Goal: Transaction & Acquisition: Purchase product/service

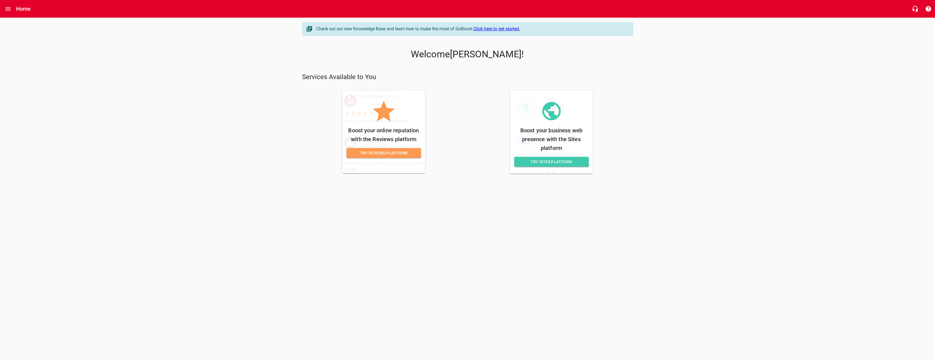
click at [548, 164] on span "Try Sites Platform" at bounding box center [552, 162] width 66 height 7
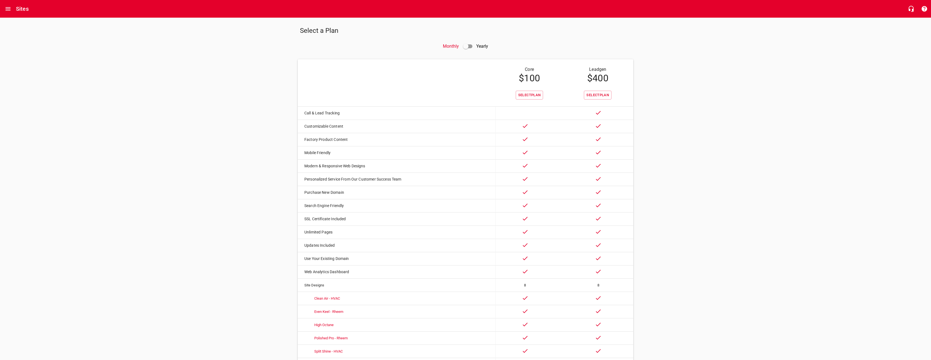
click at [475, 47] on span at bounding box center [467, 46] width 17 height 13
click at [466, 45] on input "checkbox" at bounding box center [465, 46] width 13 height 13
checkbox input "true"
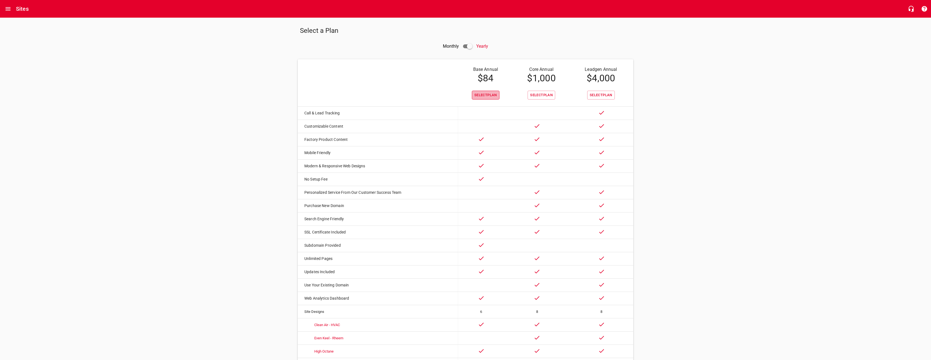
click at [480, 98] on span "Select Plan" at bounding box center [485, 95] width 23 height 6
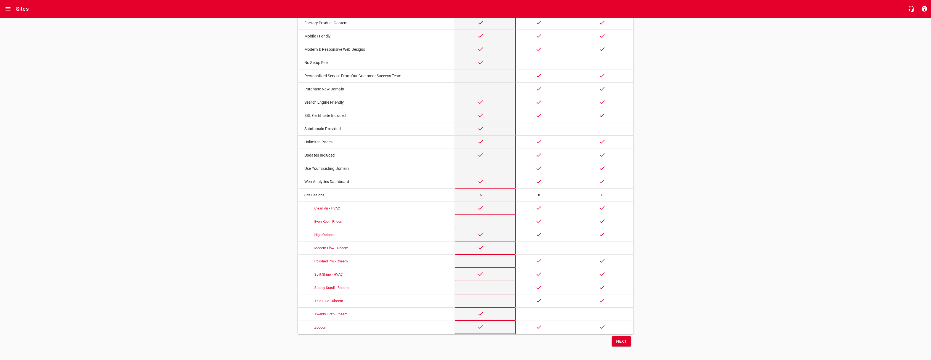
scroll to position [124, 0]
click at [624, 341] on span "Next" at bounding box center [621, 340] width 10 height 7
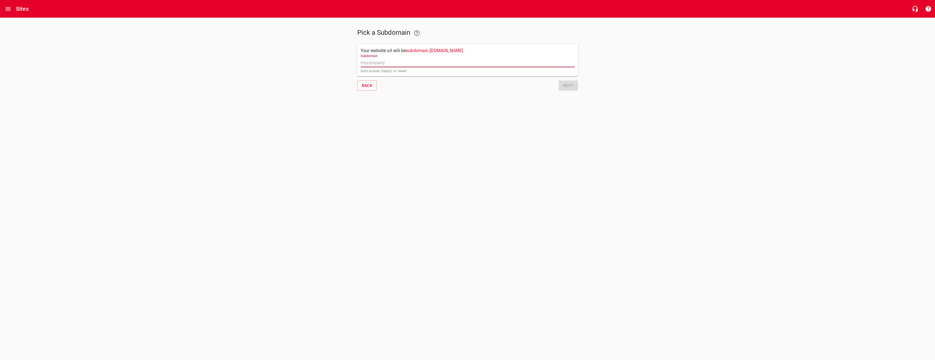
click at [384, 64] on input "Subdomain" at bounding box center [468, 63] width 214 height 9
type input "www"
click at [487, 52] on div "Your website url will be pipeworksmech . [DOMAIN_NAME] . Subdomain pipeworksmec…" at bounding box center [467, 60] width 221 height 32
click at [394, 63] on input "pipeworksmech" at bounding box center [468, 63] width 214 height 9
type input "pipeworksmechenical"
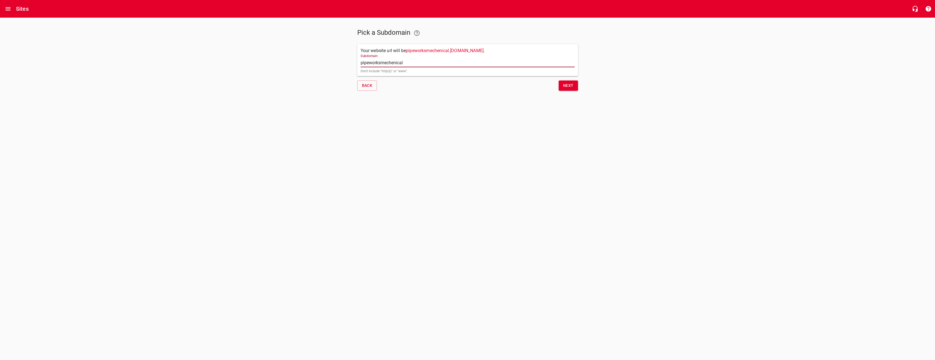
click at [571, 89] on button "Next" at bounding box center [568, 86] width 19 height 10
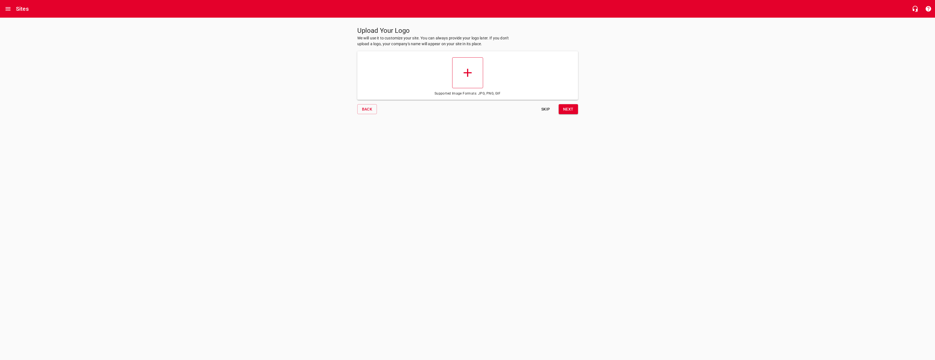
click at [469, 82] on span at bounding box center [467, 72] width 31 height 31
click at [0, 0] on input "file" at bounding box center [0, 0] width 0 height 0
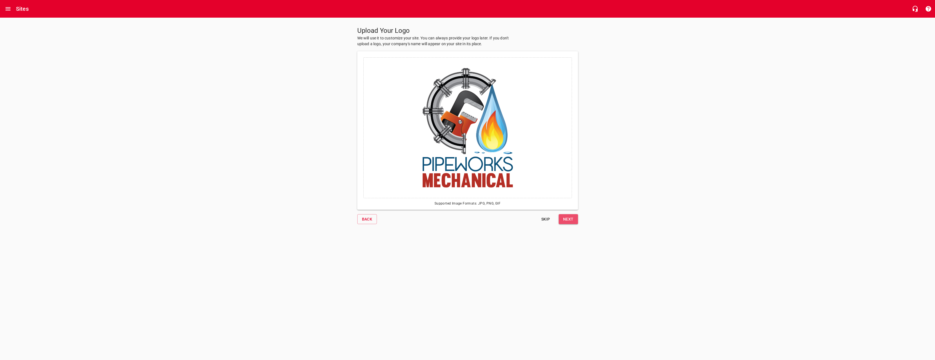
click at [570, 222] on span "Next" at bounding box center [568, 219] width 10 height 7
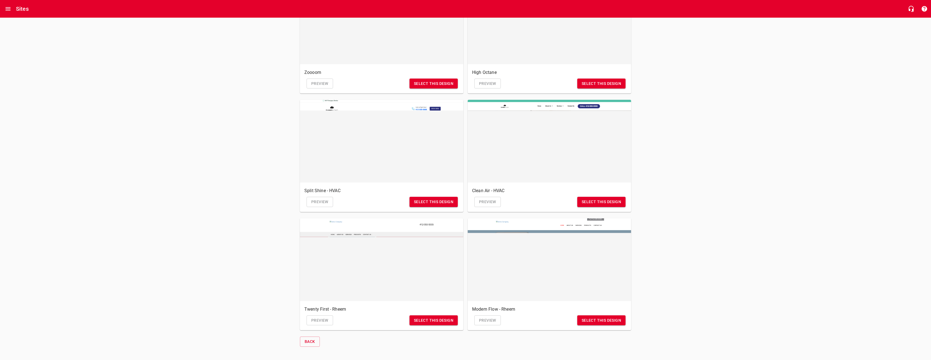
scroll to position [93, 0]
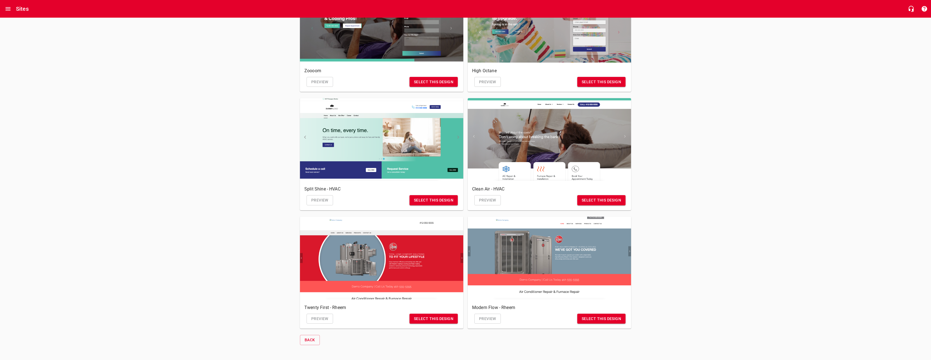
click at [431, 320] on span "Select this design" at bounding box center [433, 319] width 39 height 7
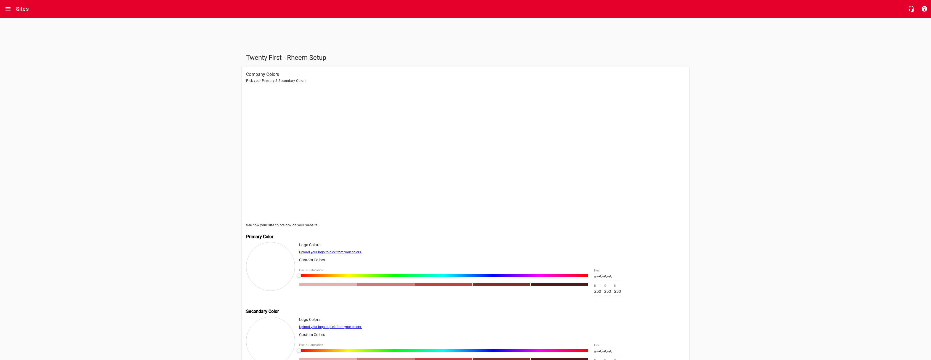
click at [312, 279] on div at bounding box center [443, 280] width 289 height 12
click at [313, 277] on div at bounding box center [443, 275] width 289 height 3
click at [484, 277] on div at bounding box center [443, 275] width 289 height 3
click at [475, 276] on div at bounding box center [443, 275] width 289 height 3
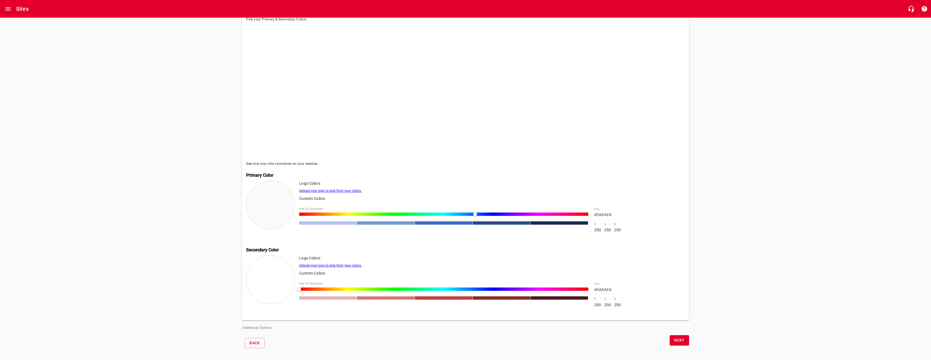
scroll to position [67, 0]
click at [674, 339] on span "Next" at bounding box center [679, 339] width 10 height 7
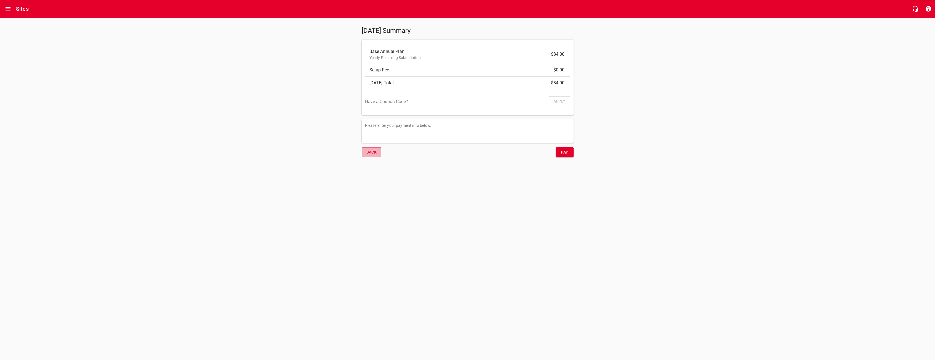
click at [373, 154] on span "Back" at bounding box center [372, 152] width 10 height 7
